Goal: Share content: Share content

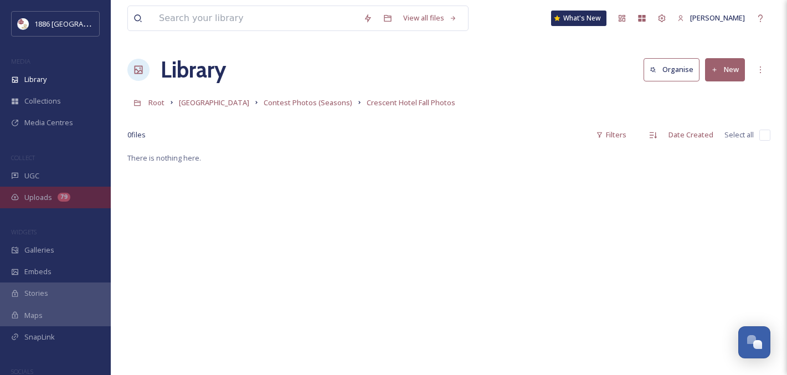
click at [80, 192] on div "Uploads 79" at bounding box center [55, 198] width 111 height 22
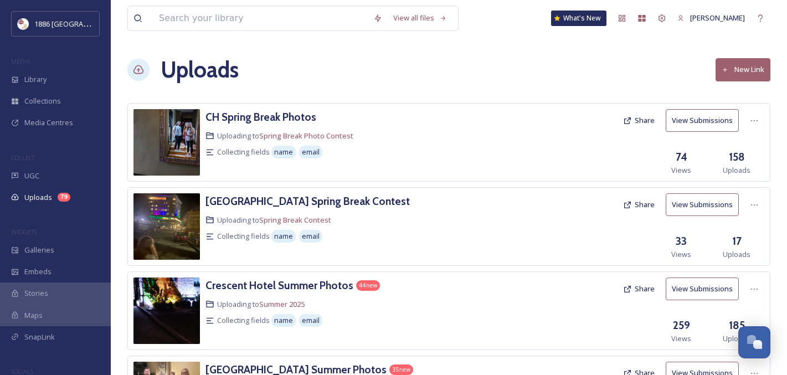
click at [750, 68] on button "New Link" at bounding box center [743, 69] width 55 height 23
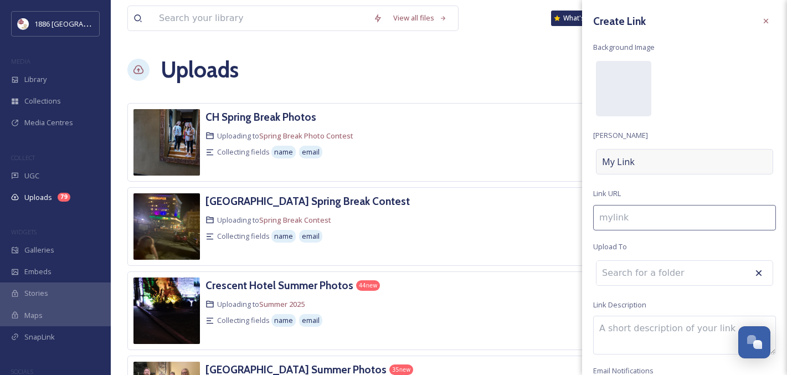
click at [660, 160] on div "My Link" at bounding box center [684, 161] width 177 height 25
type input "b"
type input "B"
type input "ba"
type input "Bas"
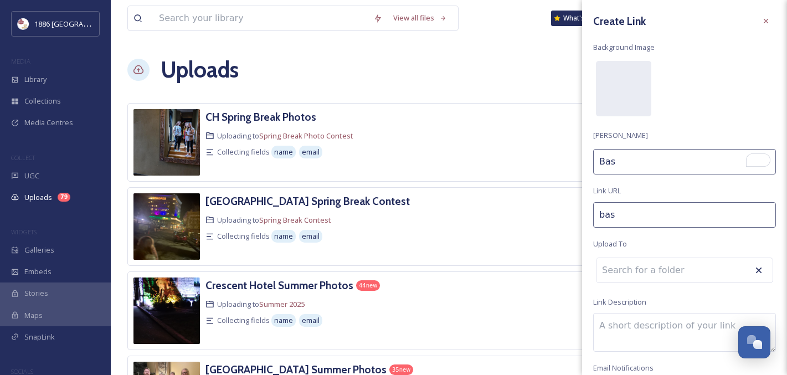
type input "basi"
type input "Basi"
type input "basin"
type input "Basin"
type input "basin-"
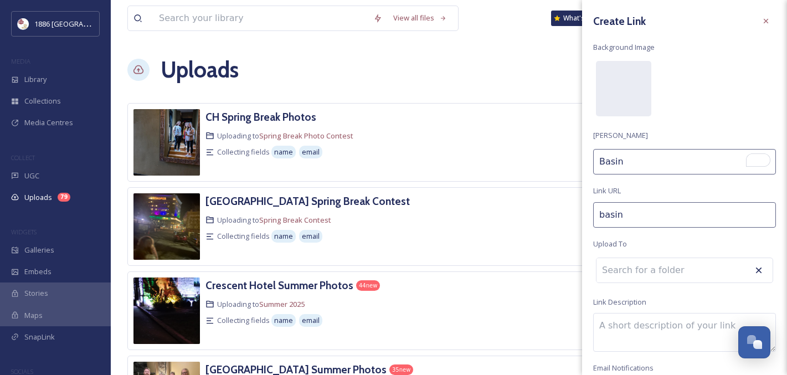
type input "Basin"
type input "basin-p"
type input "Basin P"
type input "basin-pa"
type input "Basin Pa"
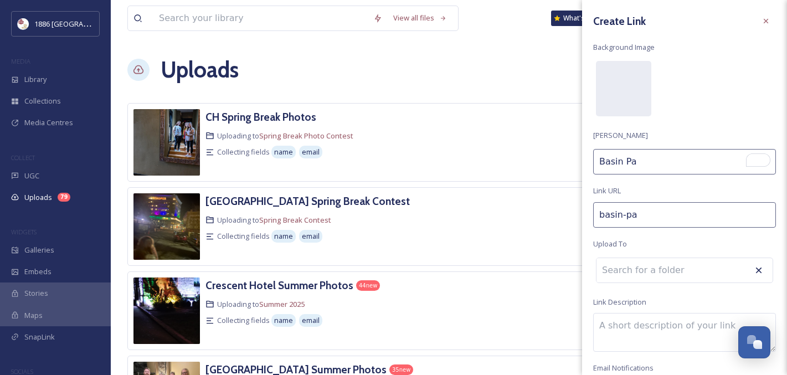
type input "basin-par"
type input "Basin Par"
type input "basin-park"
type input "[GEOGRAPHIC_DATA]"
type input "basin-park-h"
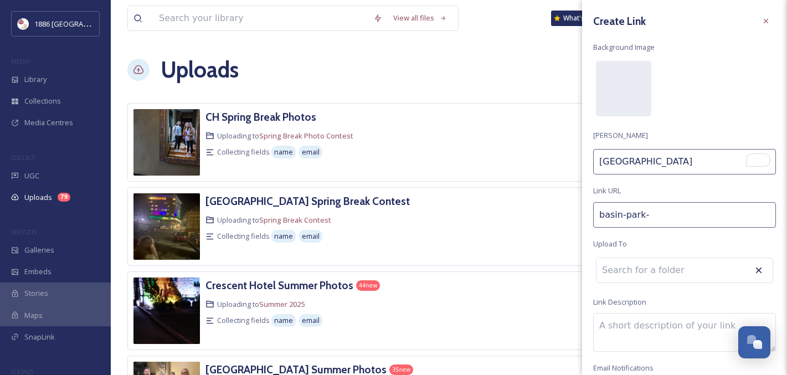
type input "[GEOGRAPHIC_DATA] H"
type input "basin-park-ho"
type input "[GEOGRAPHIC_DATA] Ho"
type input "basin-park-hot"
type input "[GEOGRAPHIC_DATA] Hot"
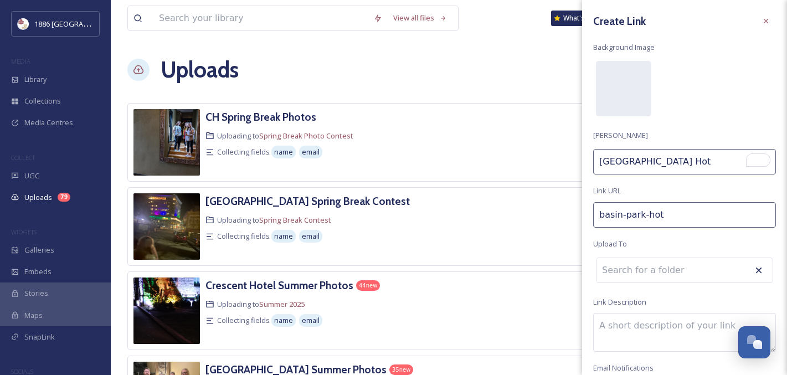
type input "basin-park-hote"
type input "[GEOGRAPHIC_DATA] Hote"
type input "basin-park-hotel"
type input "[GEOGRAPHIC_DATA]"
type input "basin-park-hotel-"
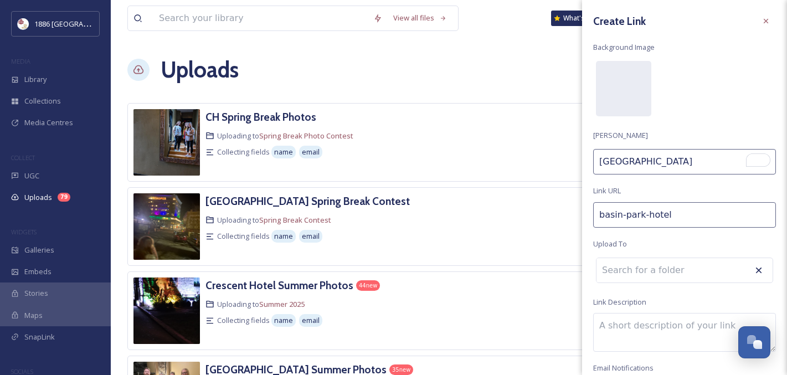
type input "[GEOGRAPHIC_DATA]"
type input "basin-park-hotel-f"
type input "[GEOGRAPHIC_DATA] F"
type input "basin-park-hotel-fa"
type input "[GEOGRAPHIC_DATA] Fa"
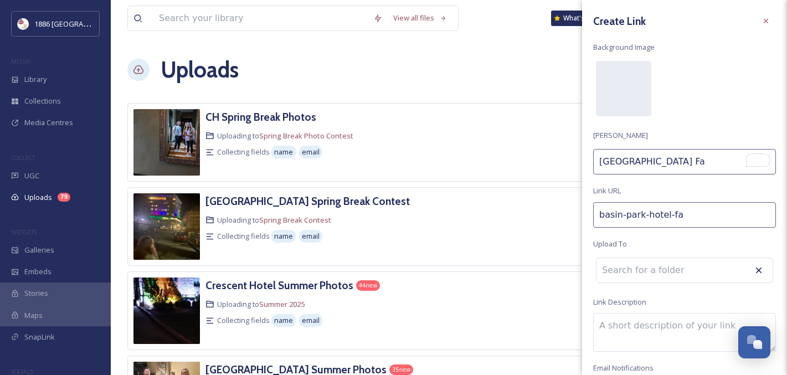
type input "basin-park-hotel-fal"
type input "[GEOGRAPHIC_DATA]"
type input "basin-park-hotel-fall"
type input "[GEOGRAPHIC_DATA] Fall"
type input "basin-park-hotel-fall-"
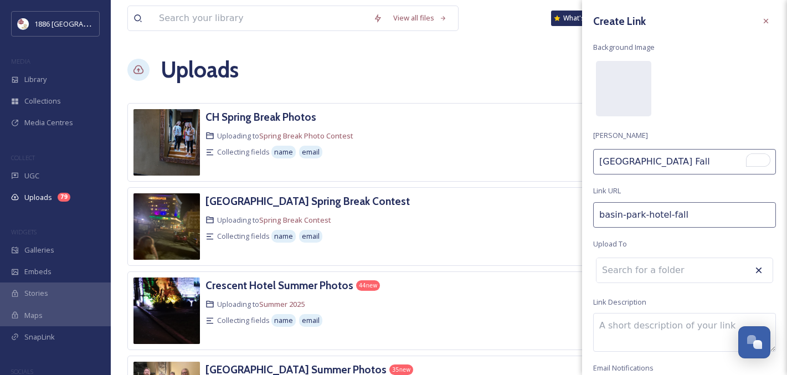
type input "[GEOGRAPHIC_DATA] Fall"
type input "basin-park-hotel-fall-p"
type input "[GEOGRAPHIC_DATA] Fall P"
type input "basin-park-hotel-fall-ph"
type input "[GEOGRAPHIC_DATA] Fall Ph"
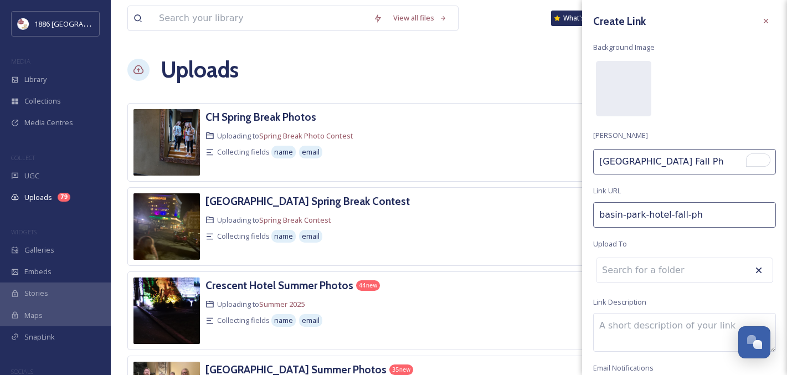
type input "basin-park-hotel-fall-pho"
type input "[GEOGRAPHIC_DATA] Fall Phot"
type input "basin-park-hotel-fall-phot"
type input "[GEOGRAPHIC_DATA] Fall Photo"
type input "basin-park-hotel-fall-photos"
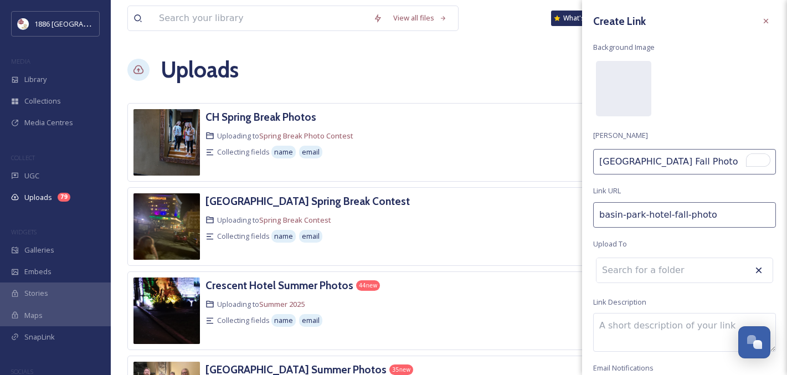
type input "[GEOGRAPHIC_DATA] Fall Photos"
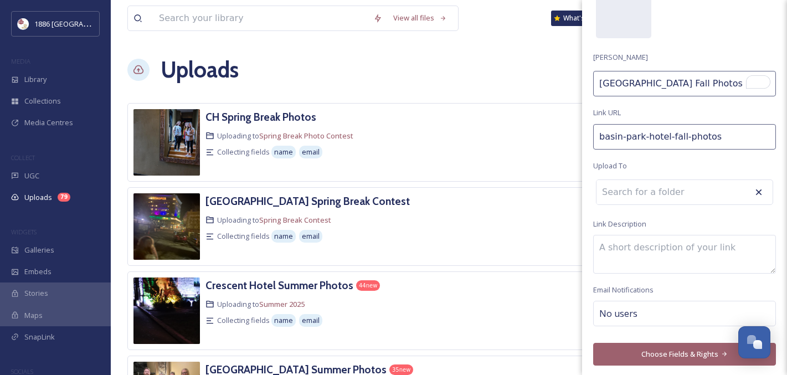
click at [662, 350] on button "Choose Fields & Rights" at bounding box center [684, 354] width 183 height 23
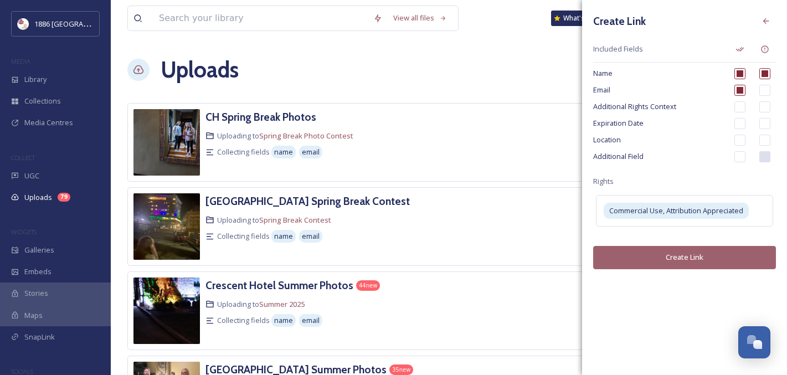
click at [696, 258] on button "Create Link" at bounding box center [684, 257] width 183 height 23
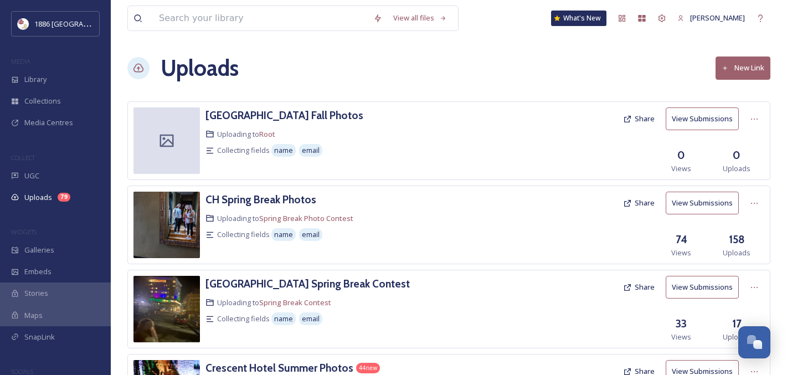
scroll to position [0, 0]
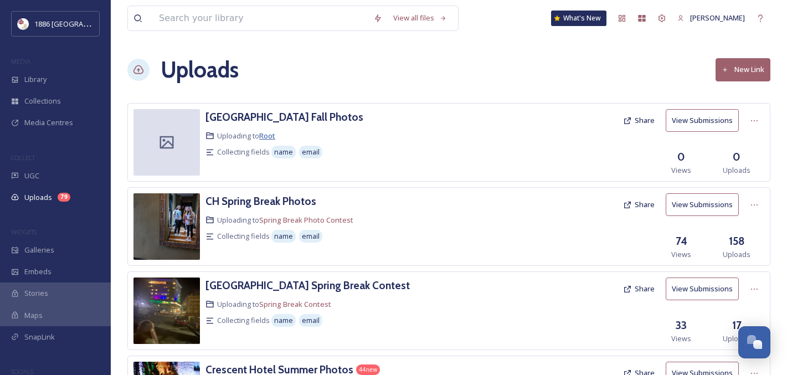
click at [270, 134] on span "Root" at bounding box center [267, 136] width 16 height 10
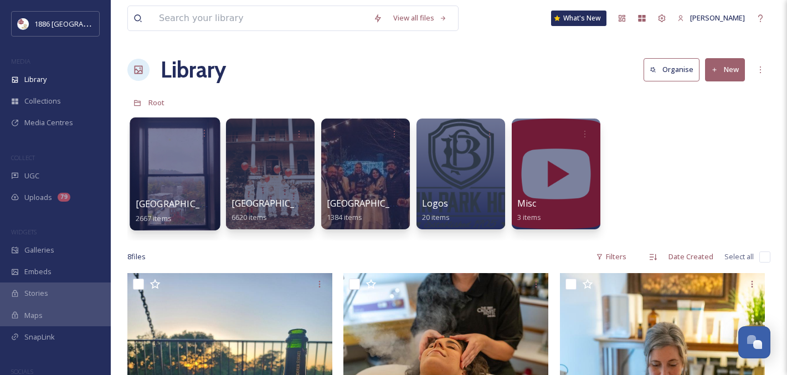
click at [163, 192] on div at bounding box center [175, 173] width 90 height 113
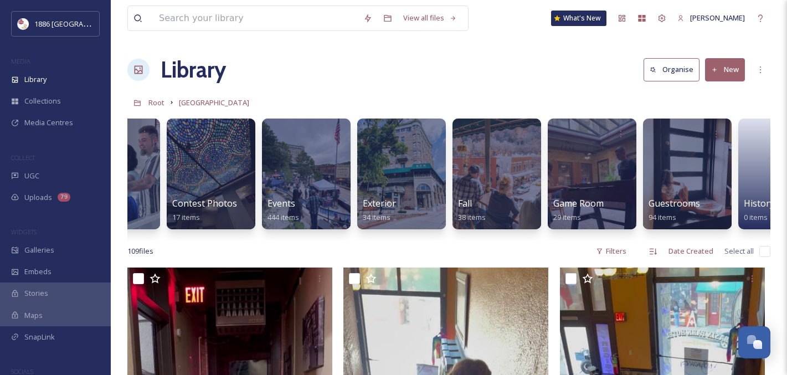
scroll to position [0, 347]
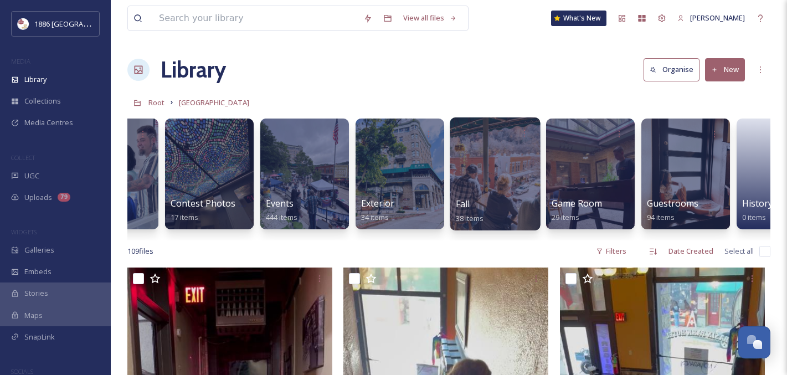
click at [466, 203] on span "Fall" at bounding box center [463, 204] width 14 height 12
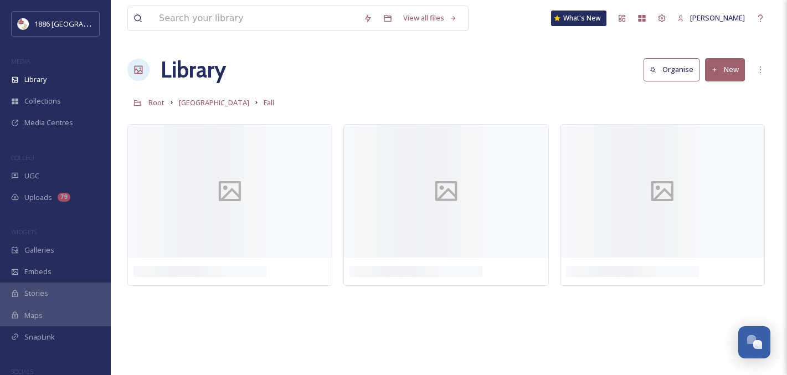
click at [734, 71] on button "New" at bounding box center [725, 69] width 40 height 23
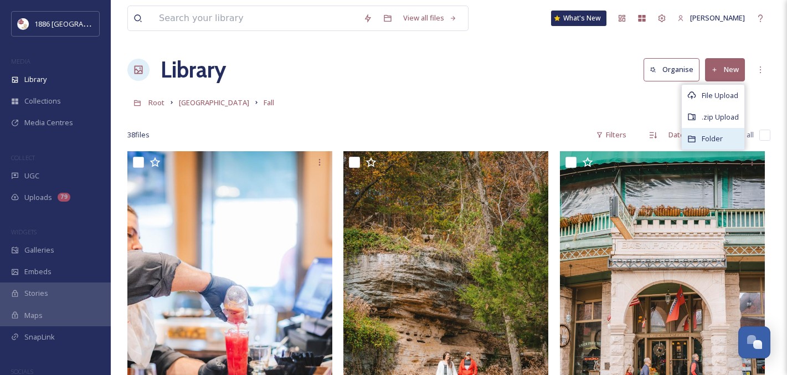
click at [719, 134] on span "Folder" at bounding box center [712, 139] width 21 height 11
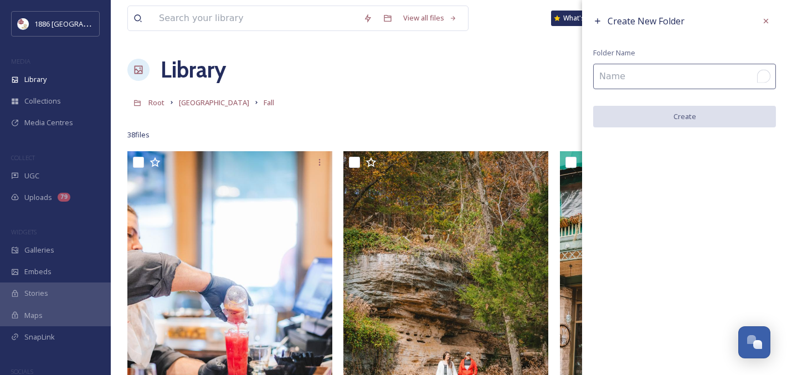
click at [663, 78] on input "To enrich screen reader interactions, please activate Accessibility in Grammarl…" at bounding box center [684, 76] width 183 height 25
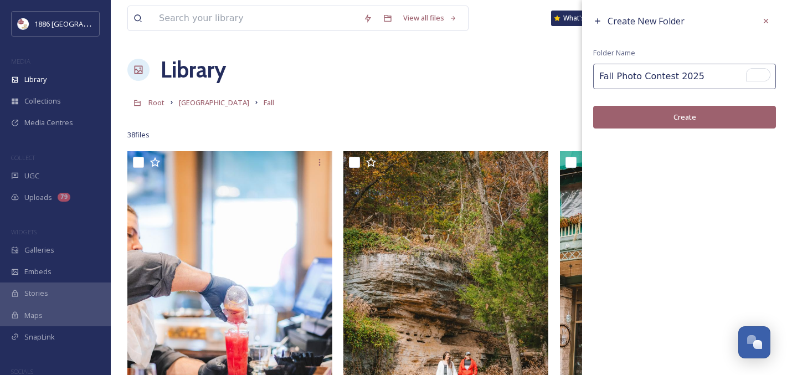
type input "Fall Photo Contest 2025"
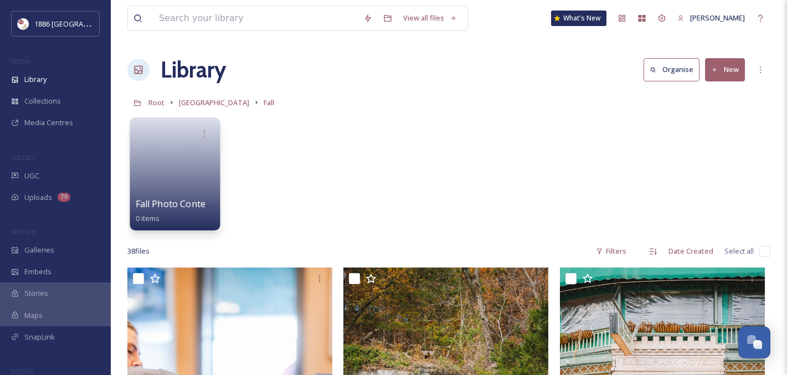
click at [181, 181] on link at bounding box center [175, 170] width 79 height 54
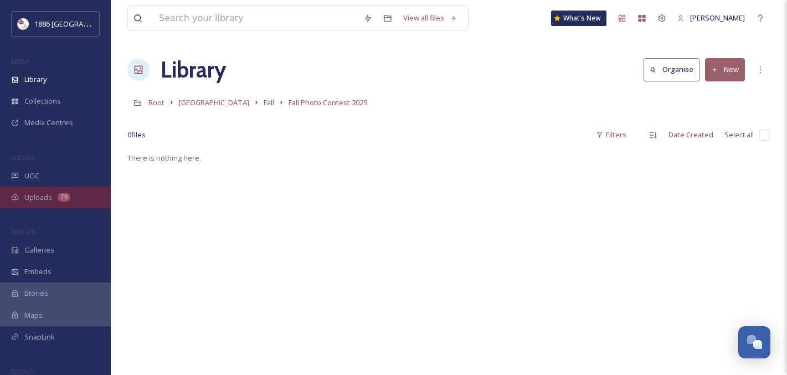
click at [35, 200] on span "Uploads" at bounding box center [38, 197] width 28 height 11
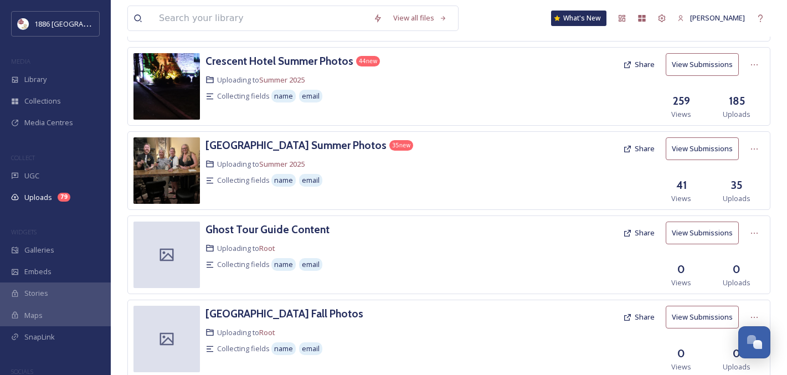
scroll to position [261, 0]
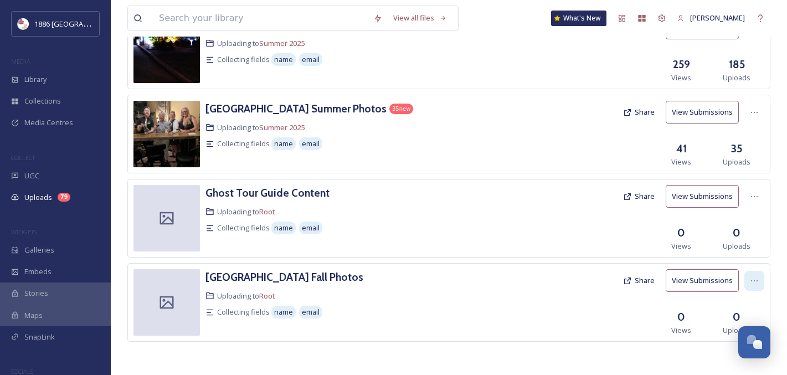
click at [756, 286] on div at bounding box center [755, 281] width 20 height 20
click at [739, 325] on span "Edit" at bounding box center [733, 326] width 12 height 11
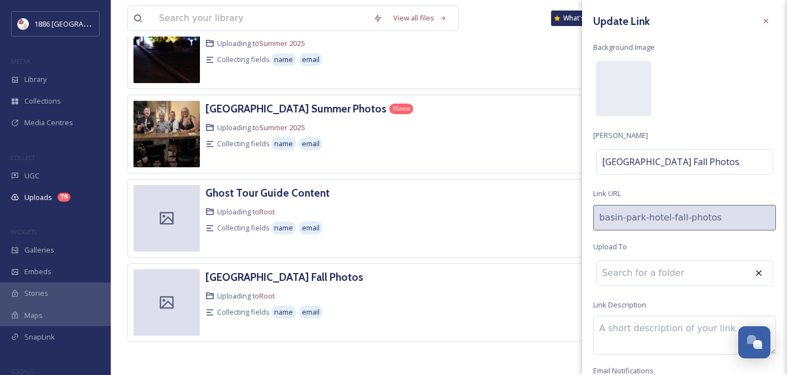
click at [686, 278] on input at bounding box center [658, 273] width 122 height 24
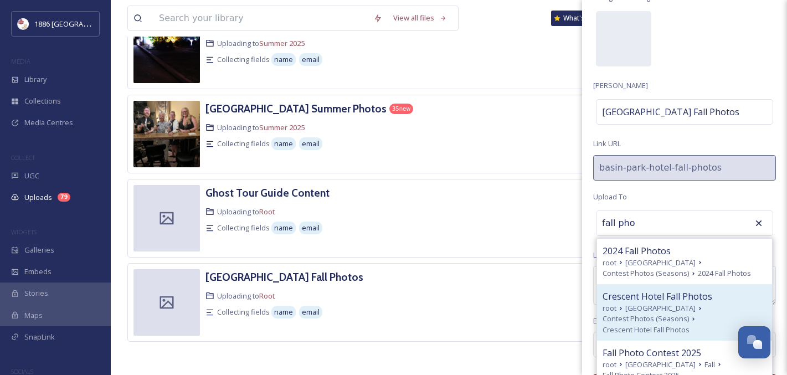
scroll to position [81, 0]
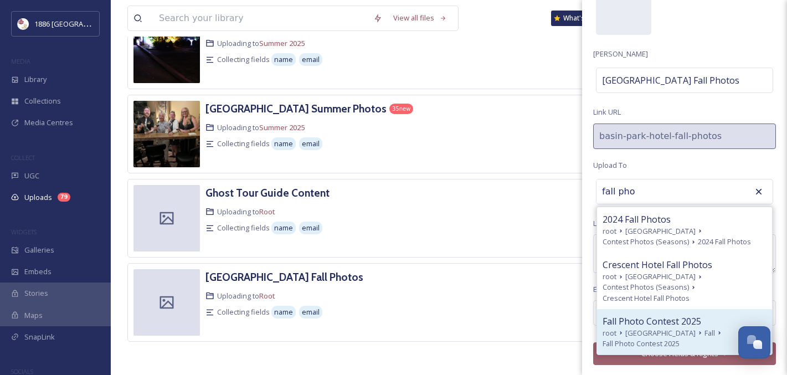
click at [705, 328] on span "Fall" at bounding box center [710, 333] width 11 height 11
type input "Fall Photo Contest 2025"
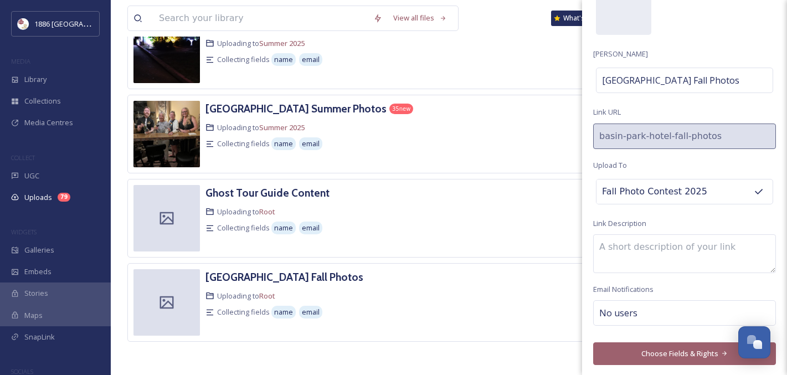
click at [665, 350] on button "Choose Fields & Rights" at bounding box center [684, 353] width 183 height 23
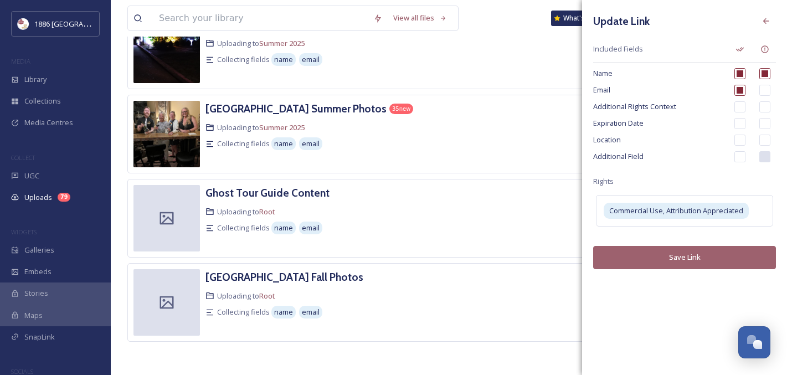
click at [665, 262] on button "Save Link" at bounding box center [684, 257] width 183 height 23
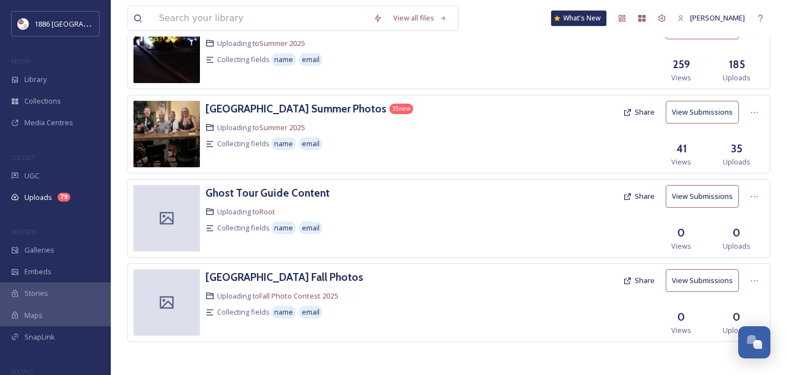
click at [632, 284] on icon at bounding box center [627, 280] width 9 height 9
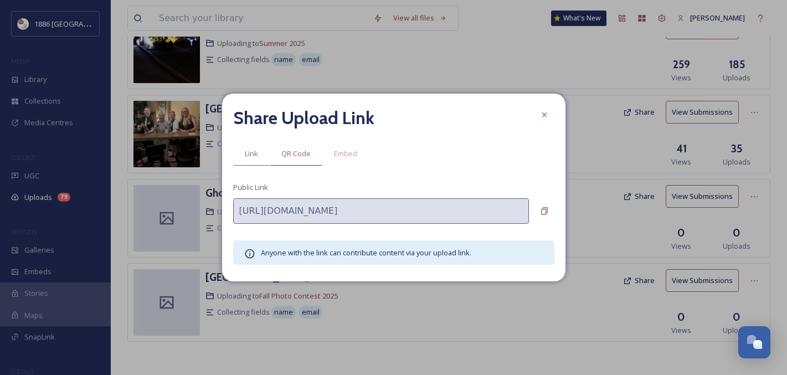
click at [294, 149] on span "QR Code" at bounding box center [295, 153] width 29 height 11
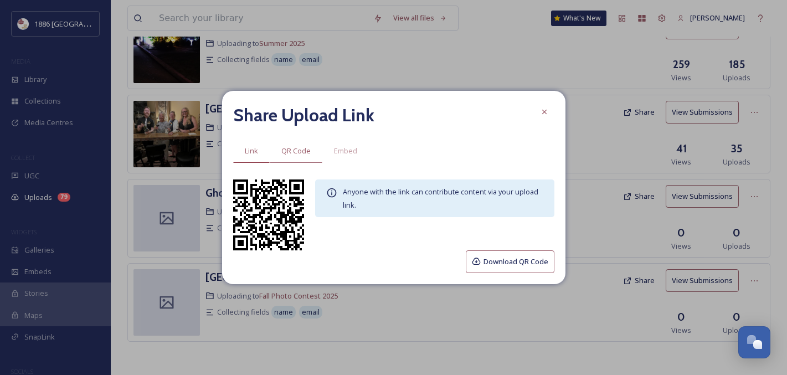
click at [252, 153] on span "Link" at bounding box center [251, 151] width 13 height 11
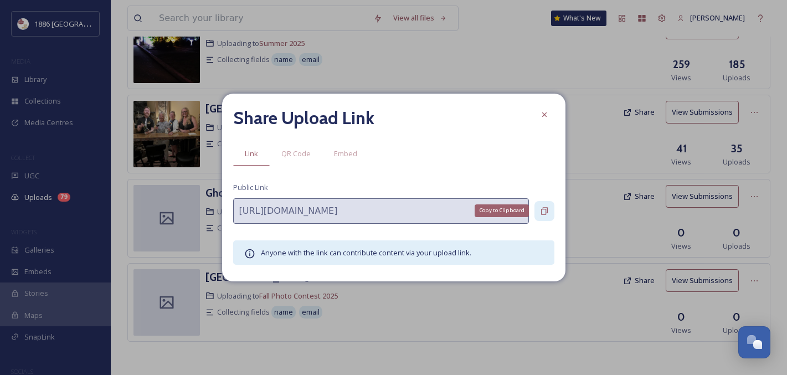
click at [539, 212] on div "Copy to Clipboard" at bounding box center [545, 211] width 20 height 20
